Goal: Navigation & Orientation: Find specific page/section

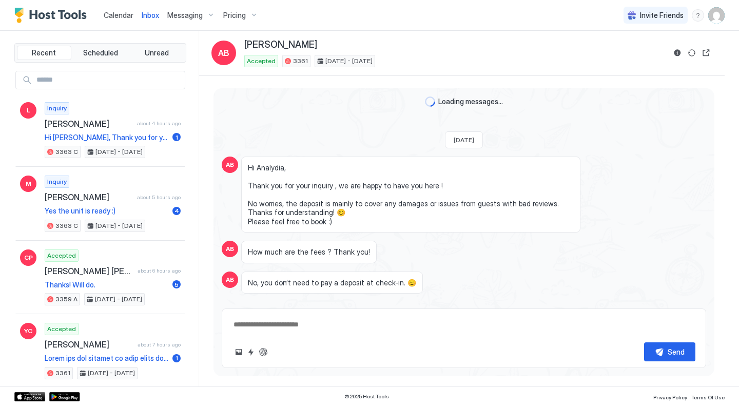
scroll to position [2308, 0]
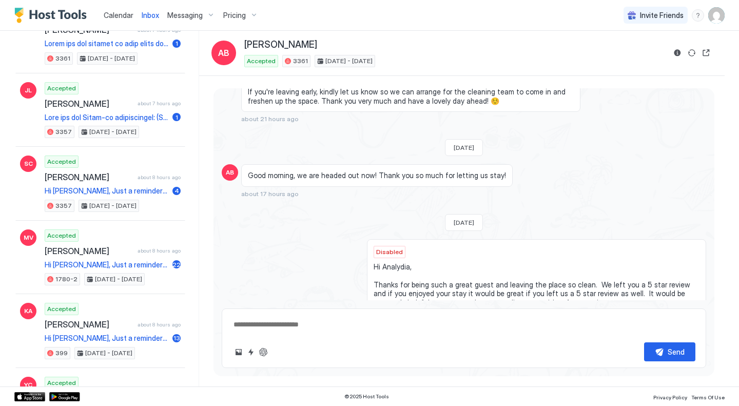
click at [119, 20] on link "Calendar" at bounding box center [119, 15] width 30 height 11
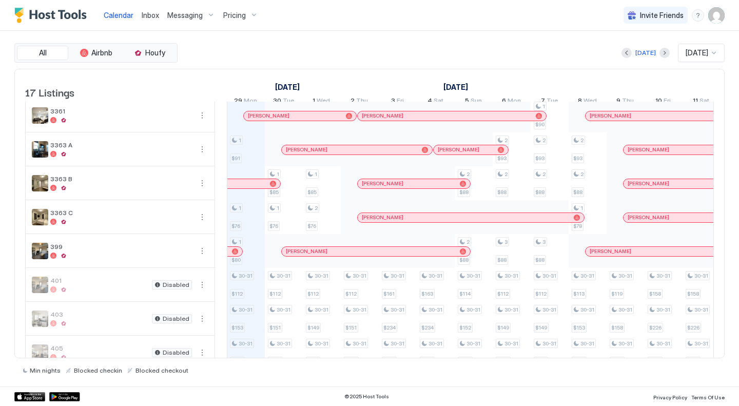
scroll to position [335, 0]
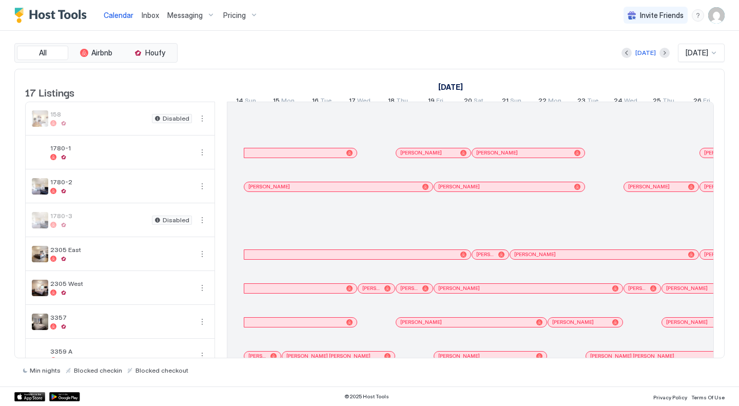
scroll to position [0, 570]
